Goal: Transaction & Acquisition: Purchase product/service

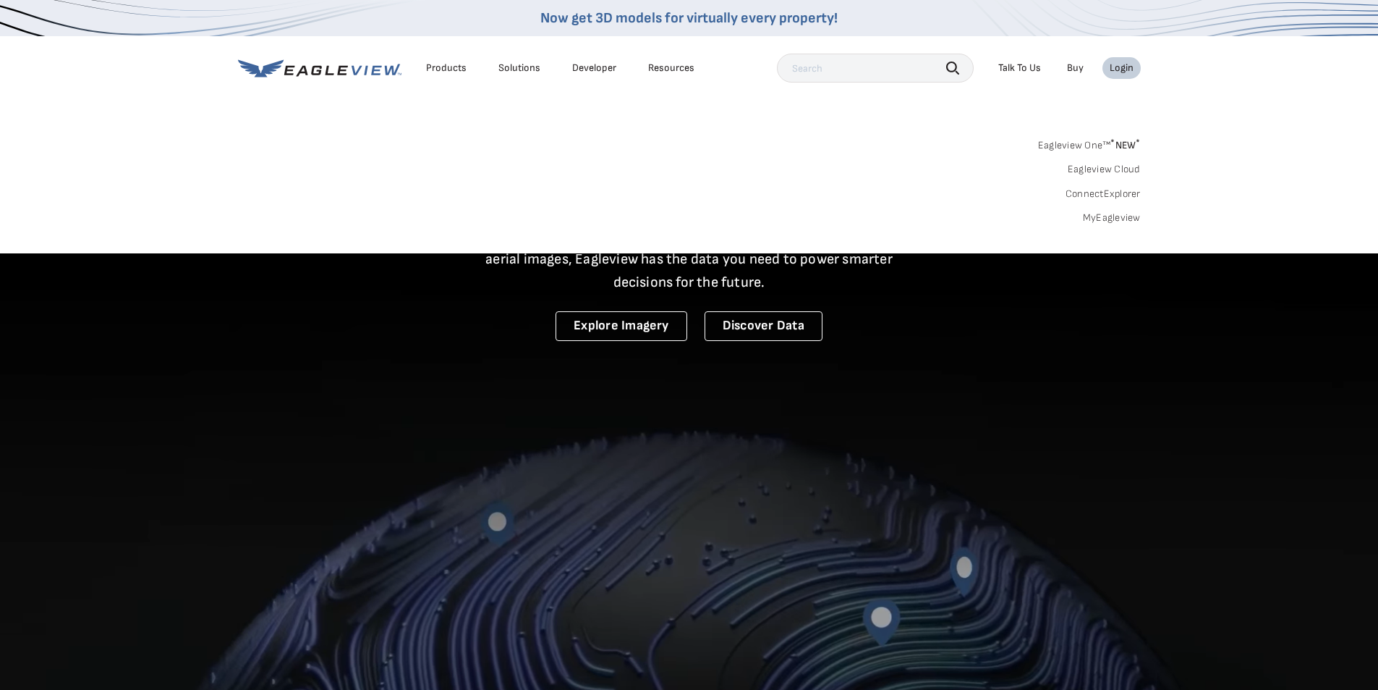
click at [1094, 217] on link "MyEagleview" at bounding box center [1112, 217] width 58 height 13
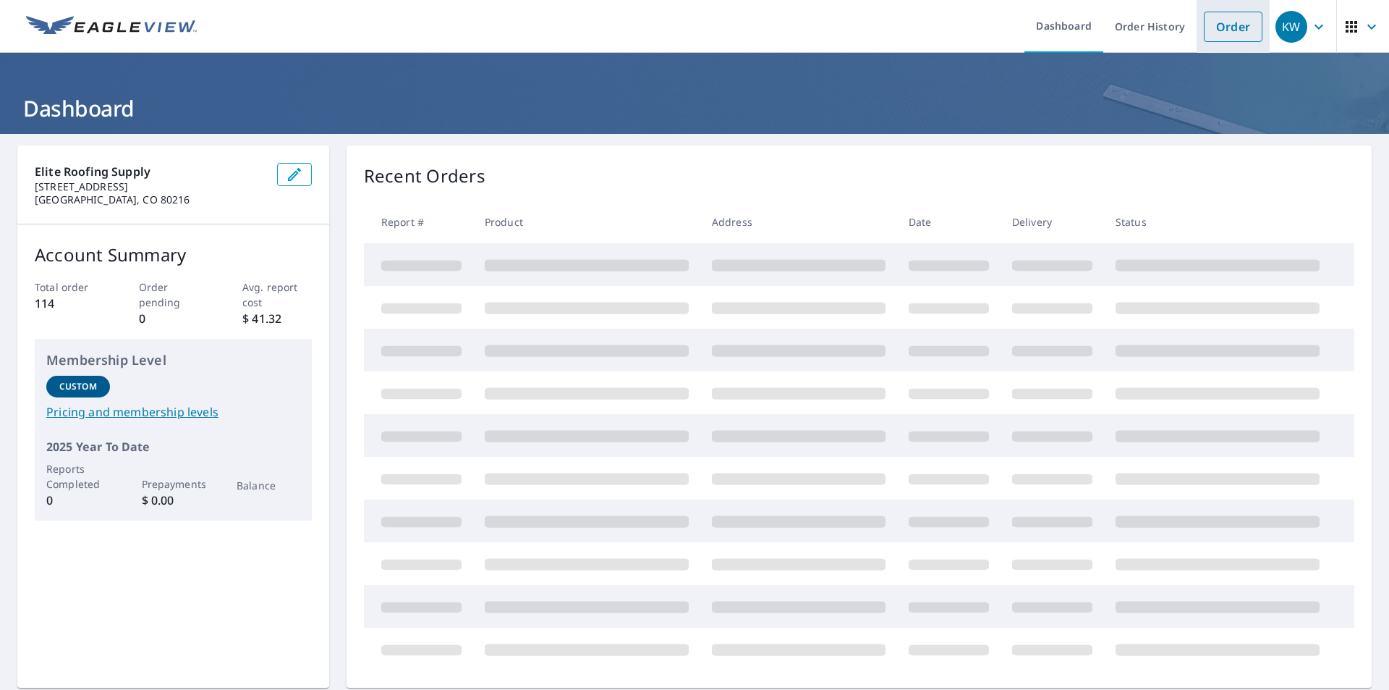
click at [1213, 30] on link "Order" at bounding box center [1233, 27] width 59 height 30
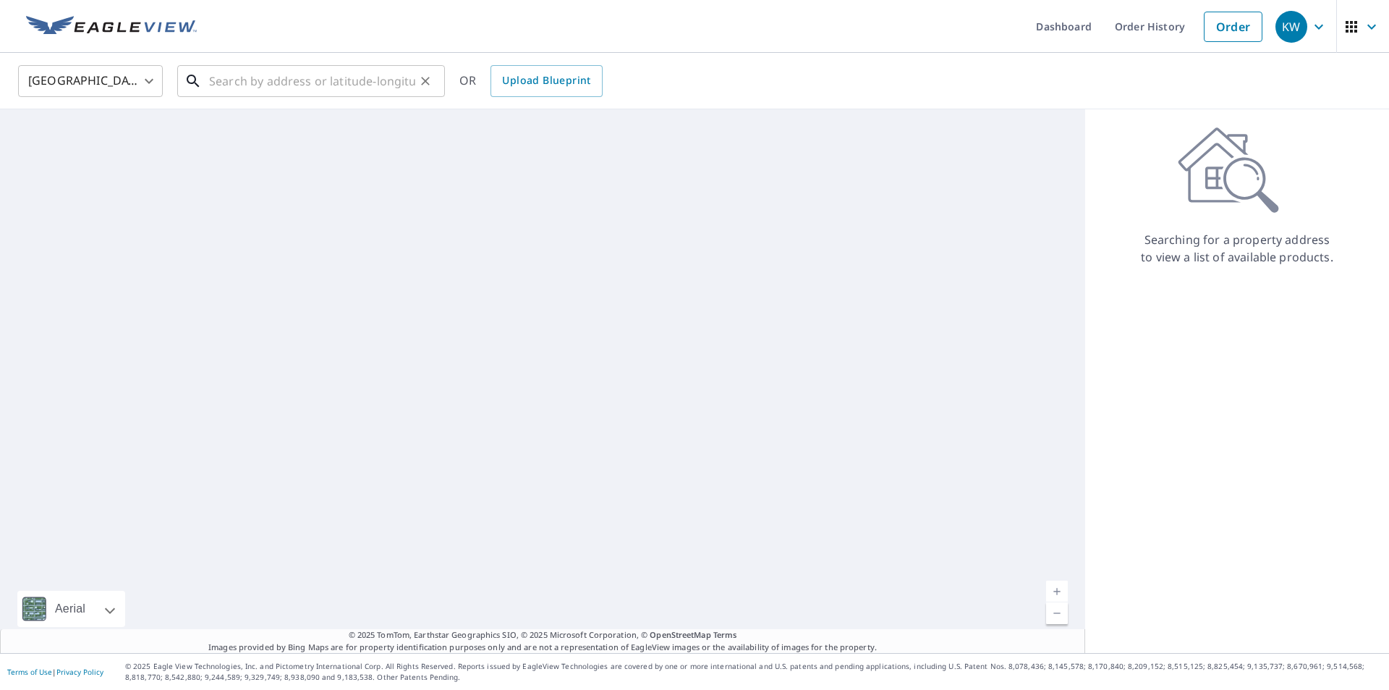
click at [271, 77] on input "text" at bounding box center [312, 81] width 206 height 41
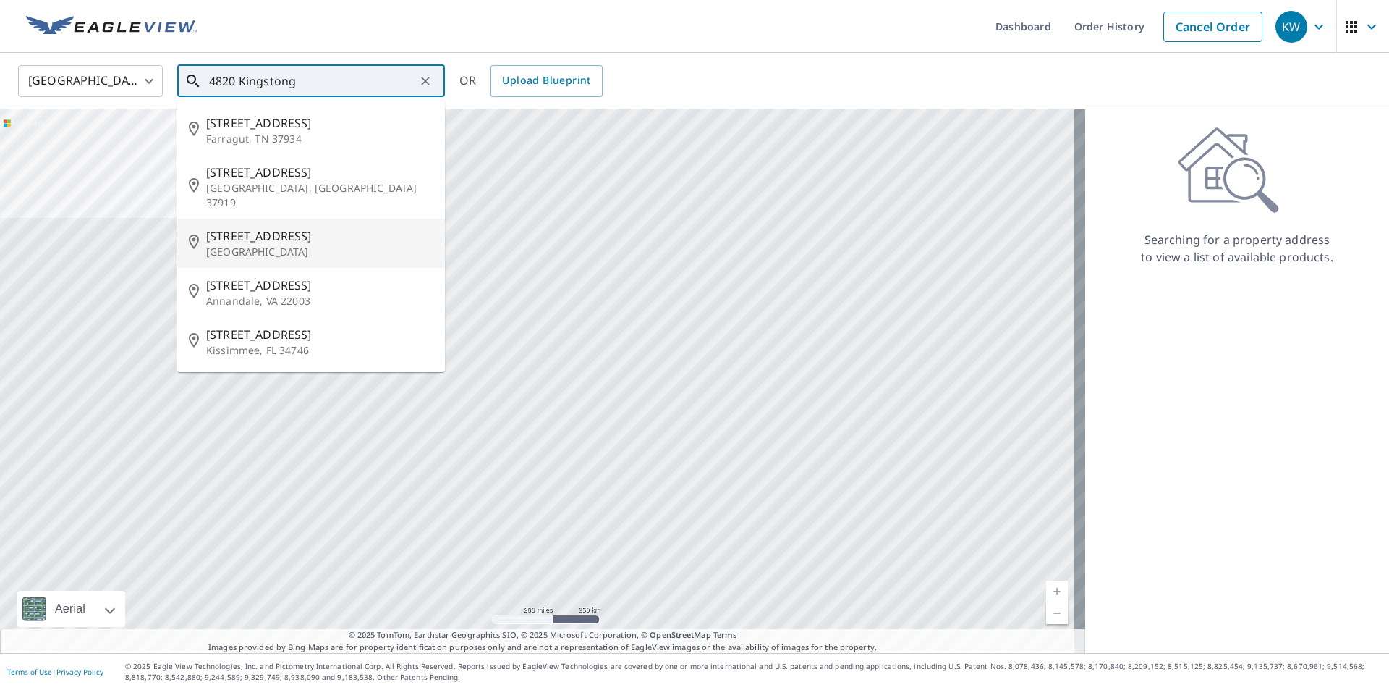
click at [254, 227] on span "[STREET_ADDRESS]" at bounding box center [319, 235] width 227 height 17
type input "[STREET_ADDRESS]"
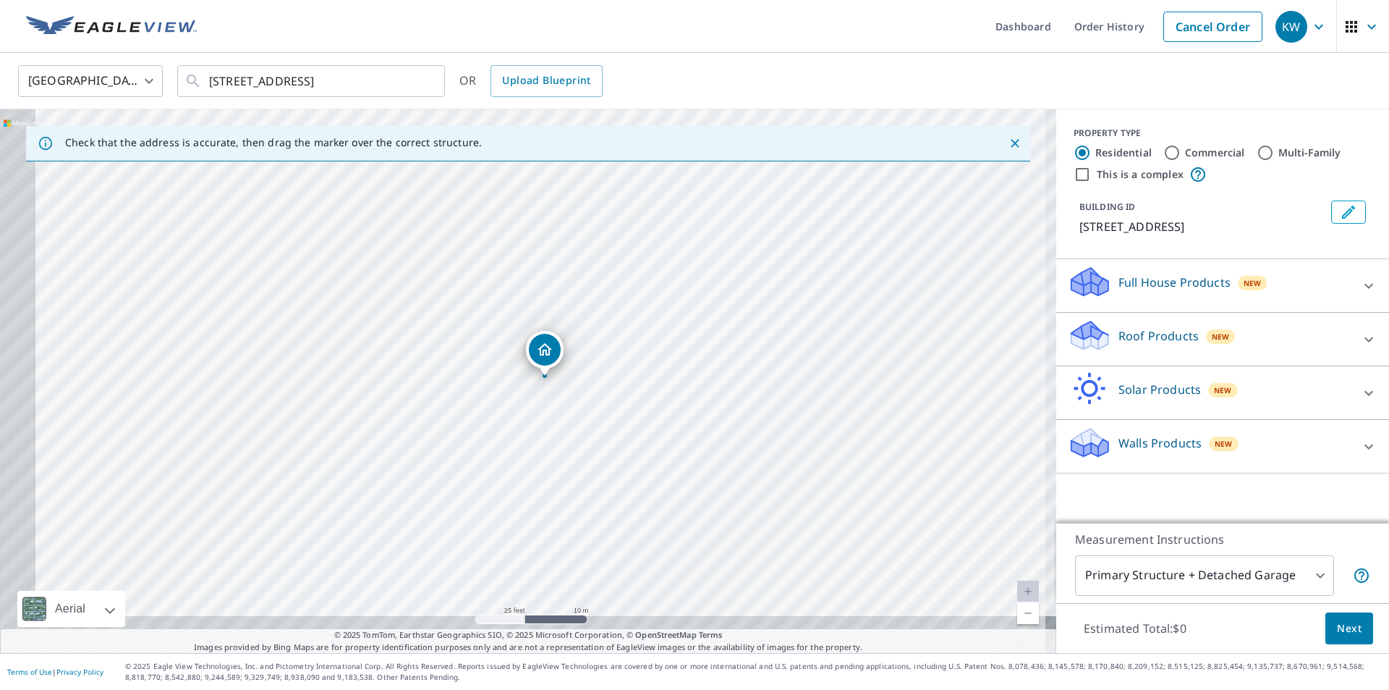
drag, startPoint x: 533, startPoint y: 439, endPoint x: 576, endPoint y: 396, distance: 60.9
click at [576, 396] on div "[STREET_ADDRESS]" at bounding box center [528, 380] width 1056 height 543
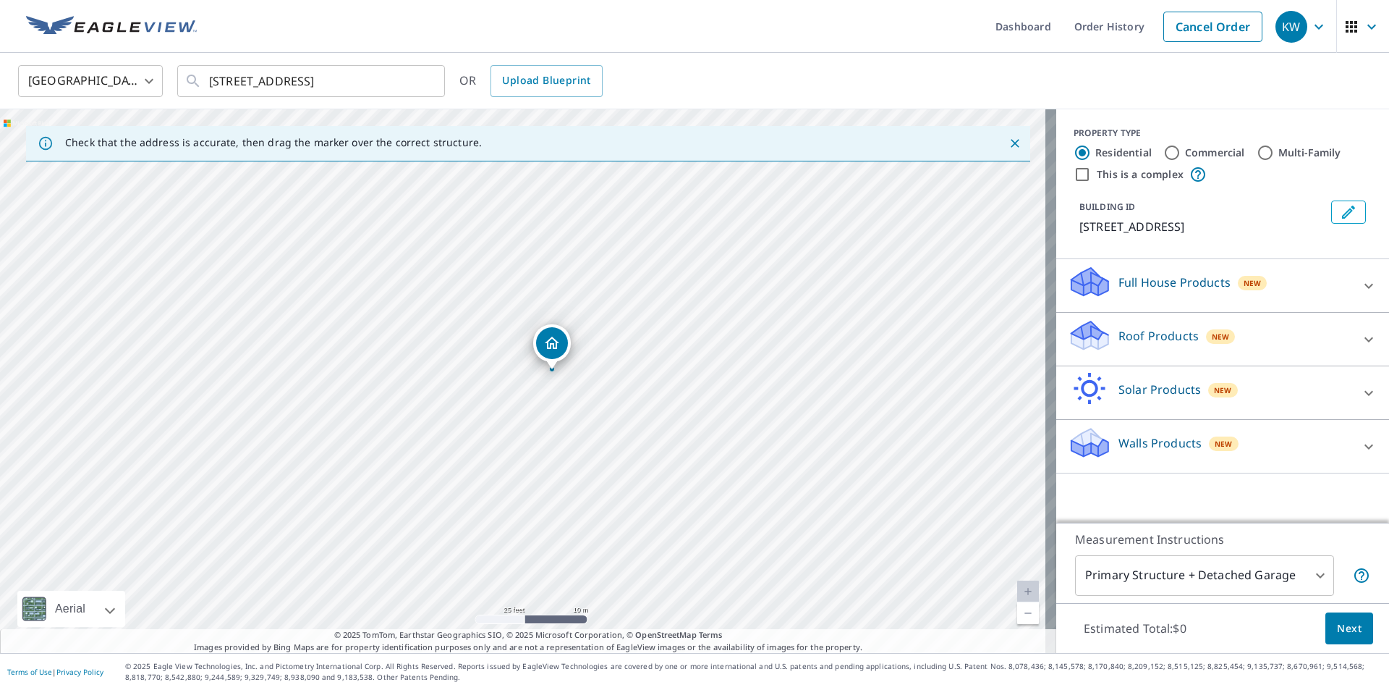
click at [1162, 344] on p "Roof Products" at bounding box center [1159, 335] width 80 height 17
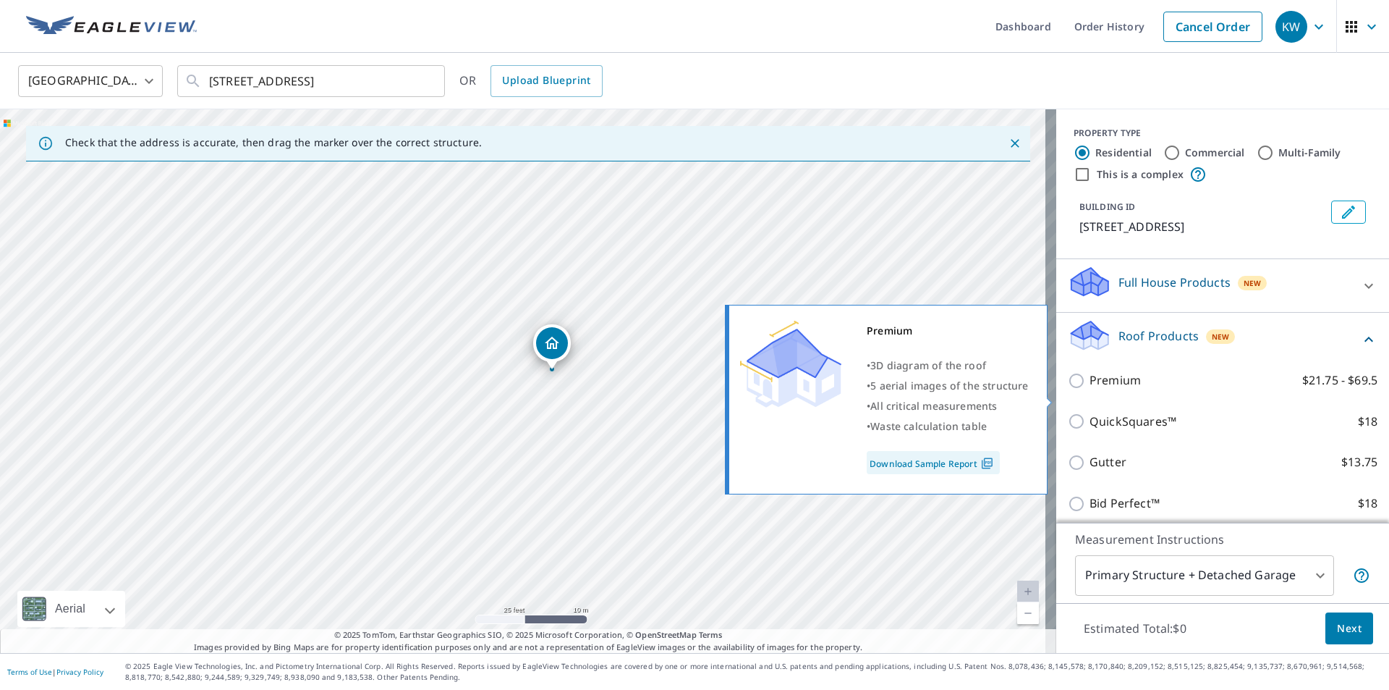
click at [1068, 389] on input "Premium $21.75 - $69.5" at bounding box center [1079, 380] width 22 height 17
checkbox input "true"
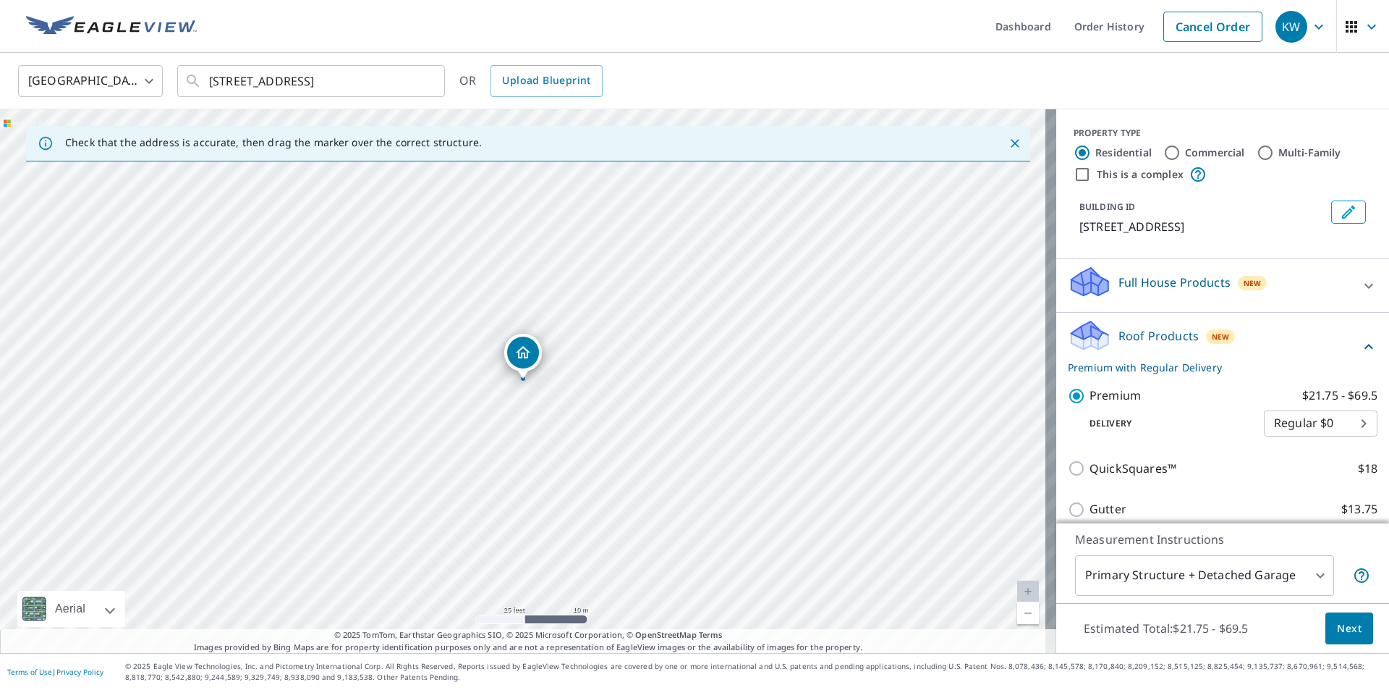
click at [1339, 631] on span "Next" at bounding box center [1349, 628] width 25 height 18
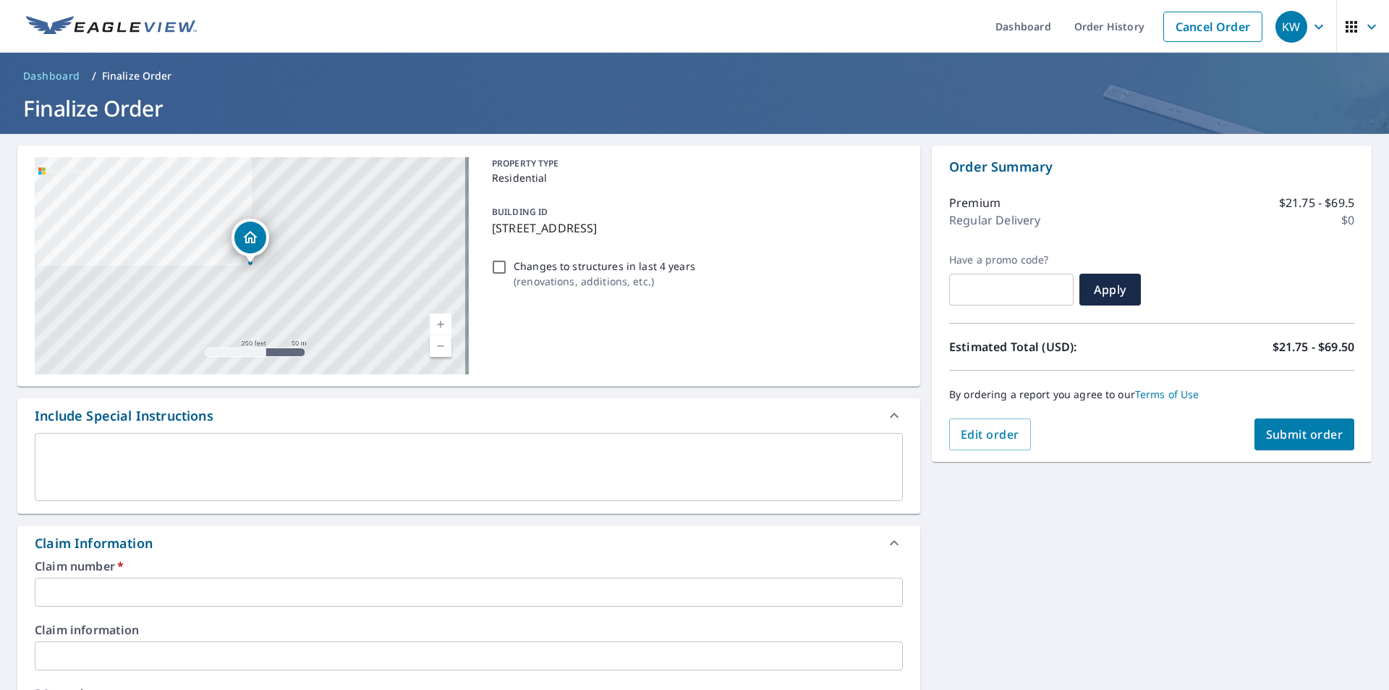
click at [97, 587] on input "text" at bounding box center [469, 591] width 868 height 29
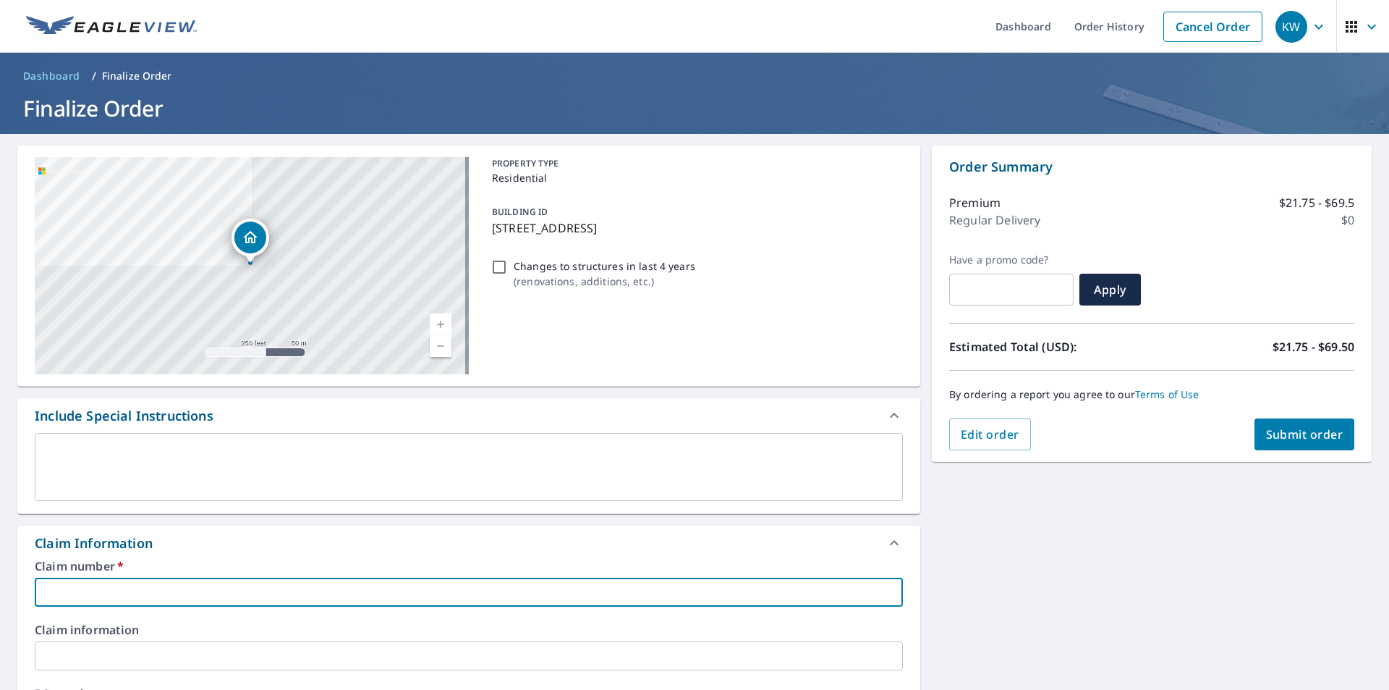
type input "c"
checkbox input "true"
type input "co"
checkbox input "true"
type input "con"
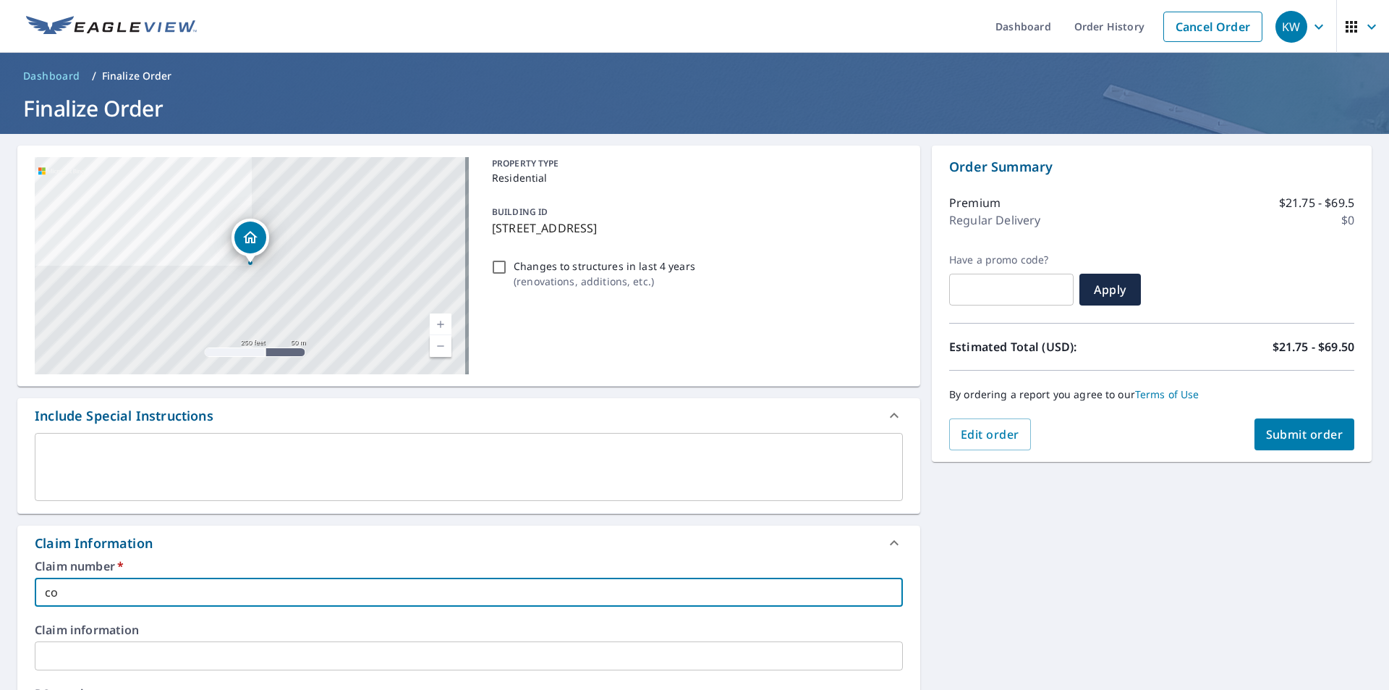
checkbox input "true"
type input "cone"
checkbox input "true"
type input "cone"
checkbox input "true"
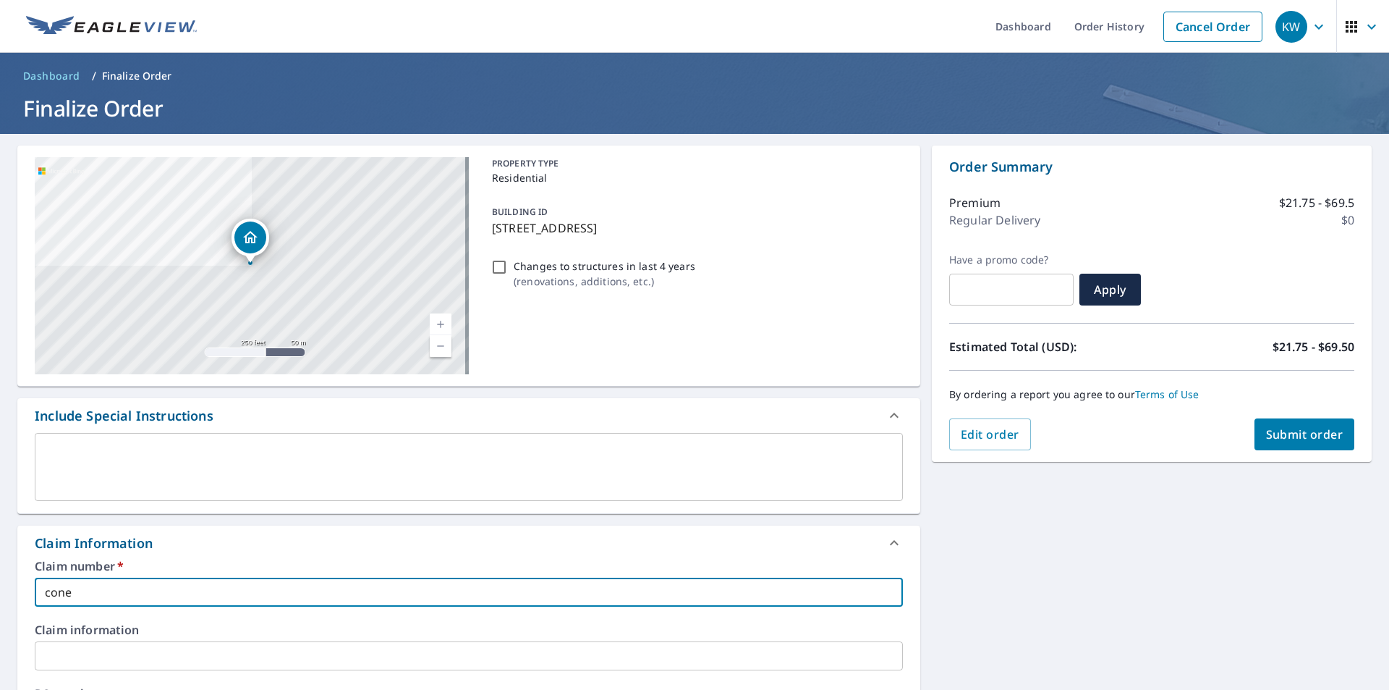
type input "cone"
click at [259, 261] on div "Dropped pin, building 1, Residential property, 4820 Kingston Ave Highlands Ranc…" at bounding box center [250, 255] width 19 height 14
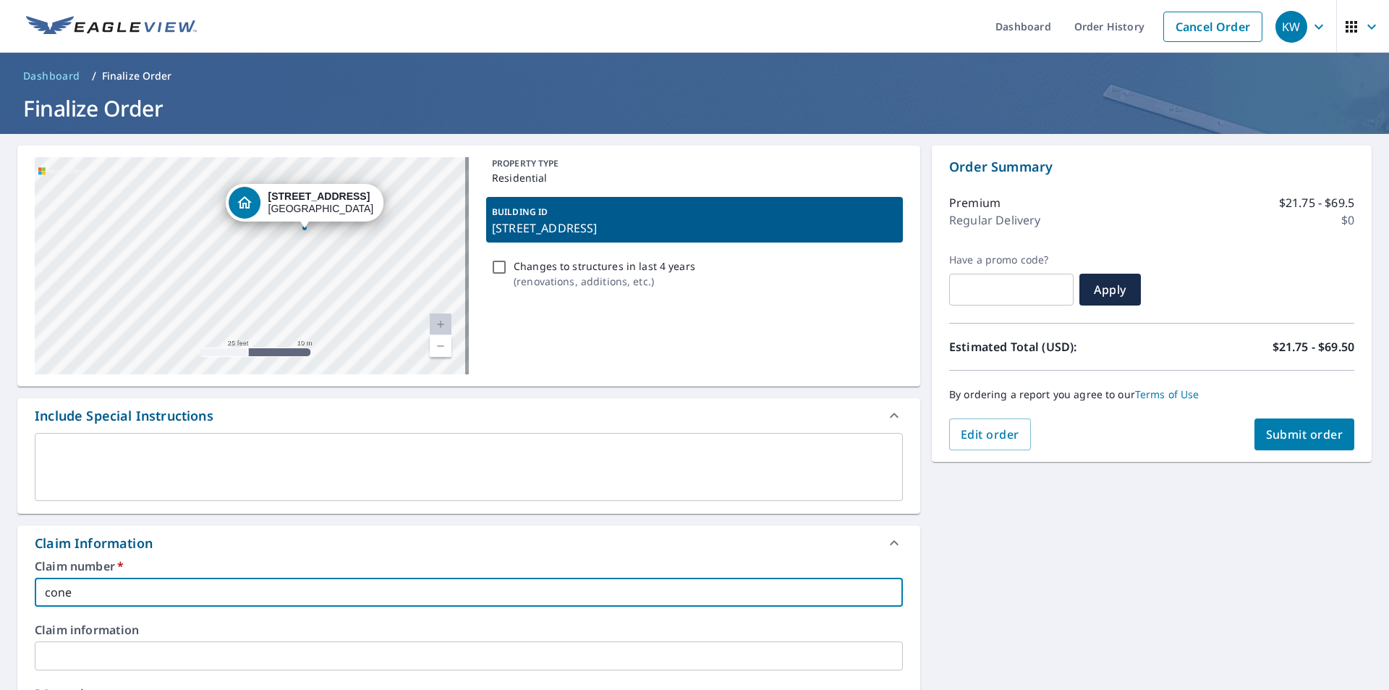
drag, startPoint x: 260, startPoint y: 256, endPoint x: 308, endPoint y: 153, distance: 114.3
click at [308, 153] on div "[STREET_ADDRESS] A standard road map Aerial A detailed look from above Labels L…" at bounding box center [468, 265] width 903 height 241
checkbox input "true"
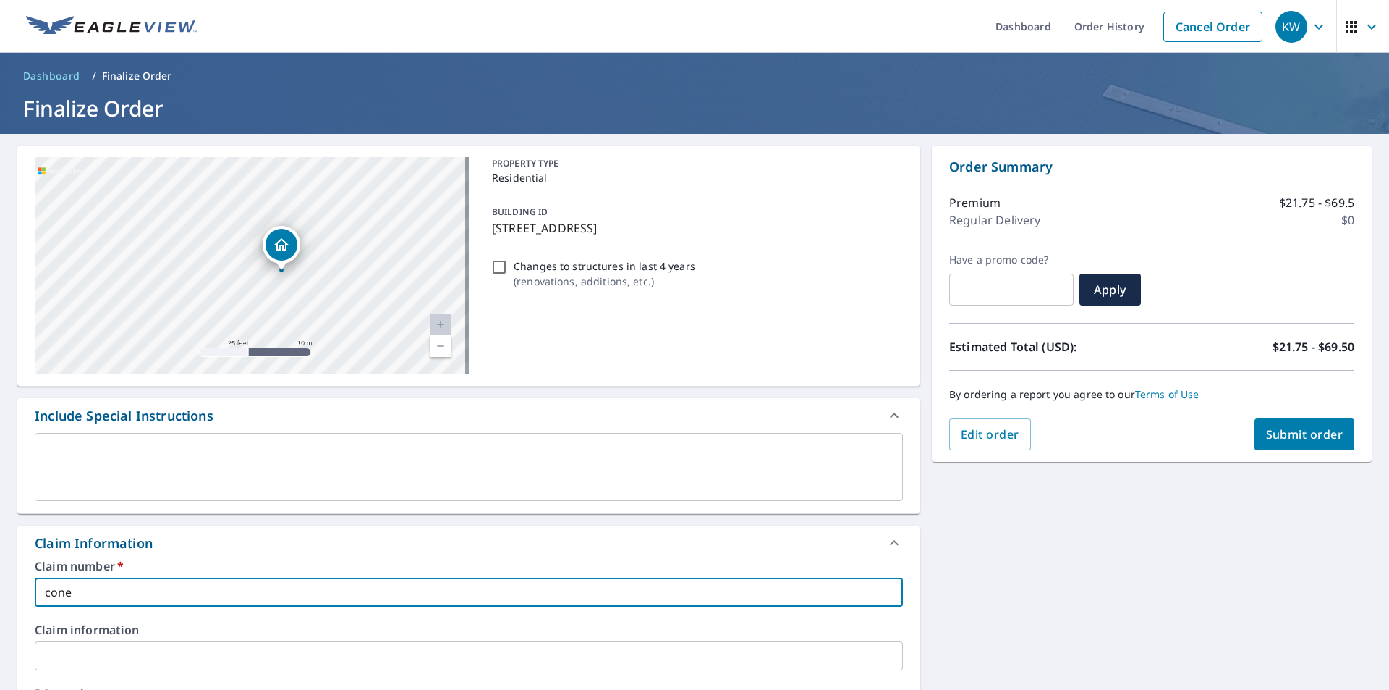
click at [335, 164] on div "[STREET_ADDRESS]" at bounding box center [252, 265] width 434 height 217
drag, startPoint x: 328, startPoint y: 316, endPoint x: 342, endPoint y: 251, distance: 66.7
click at [342, 251] on div "[STREET_ADDRESS]" at bounding box center [252, 265] width 434 height 217
drag, startPoint x: 229, startPoint y: 250, endPoint x: 316, endPoint y: 247, distance: 86.9
click at [316, 247] on div "[STREET_ADDRESS]" at bounding box center [252, 265] width 434 height 217
